Goal: Navigation & Orientation: Find specific page/section

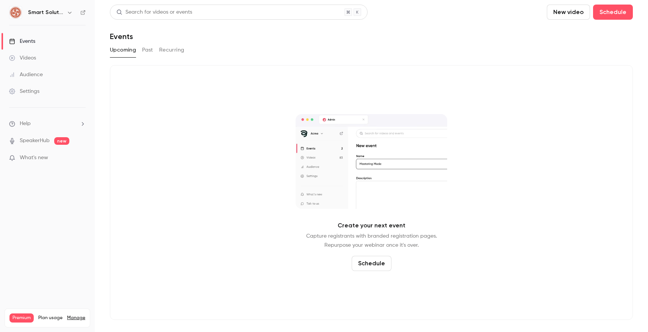
click at [53, 16] on div "Smart Solutions" at bounding box center [51, 12] width 46 height 9
click at [53, 15] on h6 "Smart Solutions" at bounding box center [46, 13] width 36 height 8
click at [70, 12] on icon "button" at bounding box center [70, 12] width 6 height 6
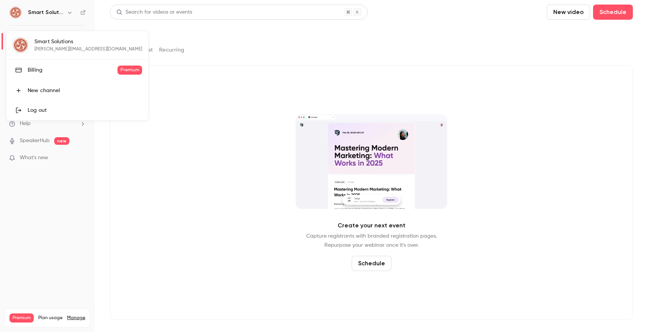
click at [70, 12] on div at bounding box center [324, 166] width 648 height 332
